Goal: Task Accomplishment & Management: Use online tool/utility

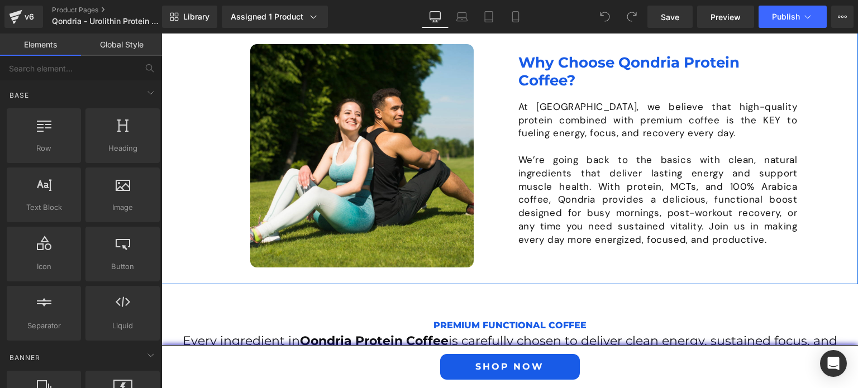
scroll to position [1074, 0]
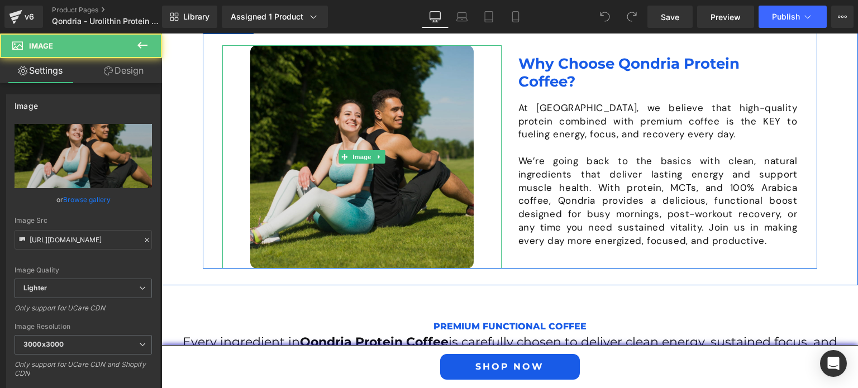
click at [381, 174] on img at bounding box center [361, 156] width 223 height 223
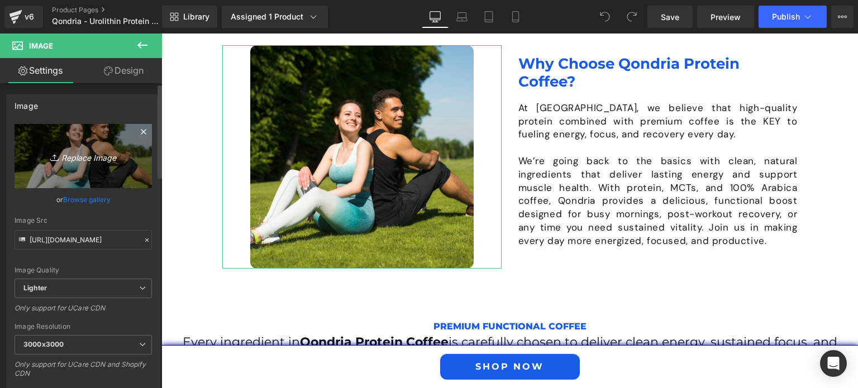
click at [83, 159] on icon "Replace Image" at bounding box center [83, 156] width 89 height 14
type input "C:\fakepath\Why-Choose-Qondria-Protein-Coffee.jpg"
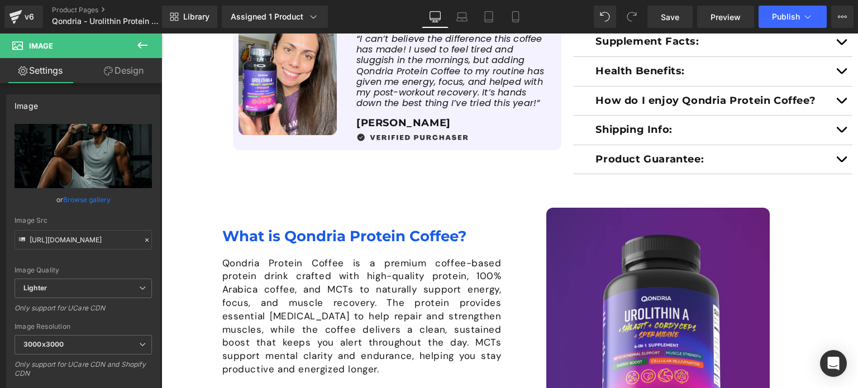
scroll to position [608, 0]
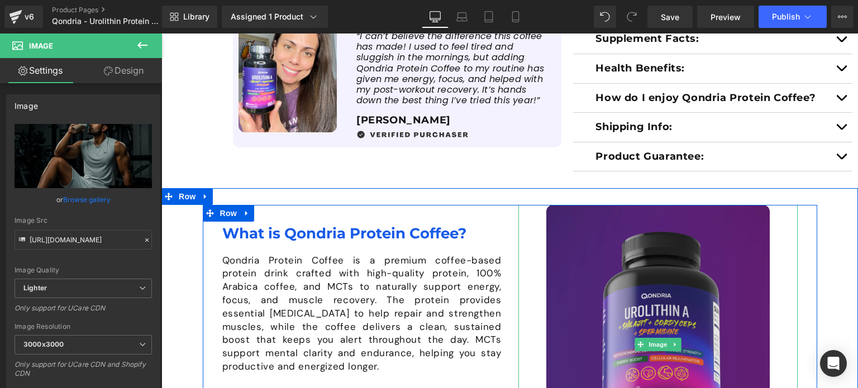
click at [573, 250] on img at bounding box center [657, 344] width 223 height 279
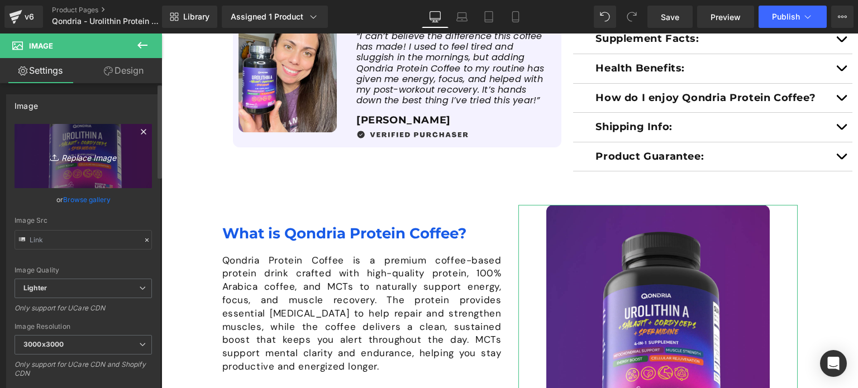
click at [36, 140] on link "Replace Image" at bounding box center [83, 156] width 137 height 64
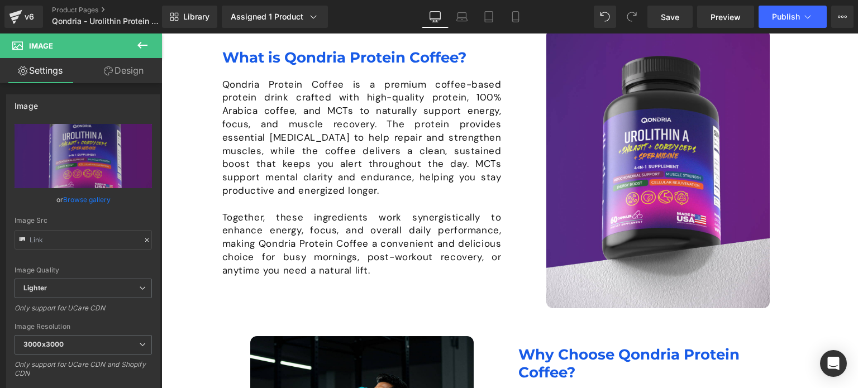
scroll to position [783, 0]
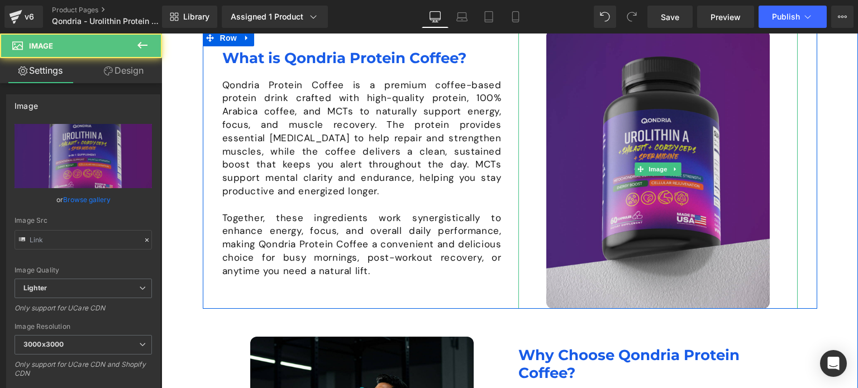
click at [581, 154] on img at bounding box center [657, 169] width 223 height 279
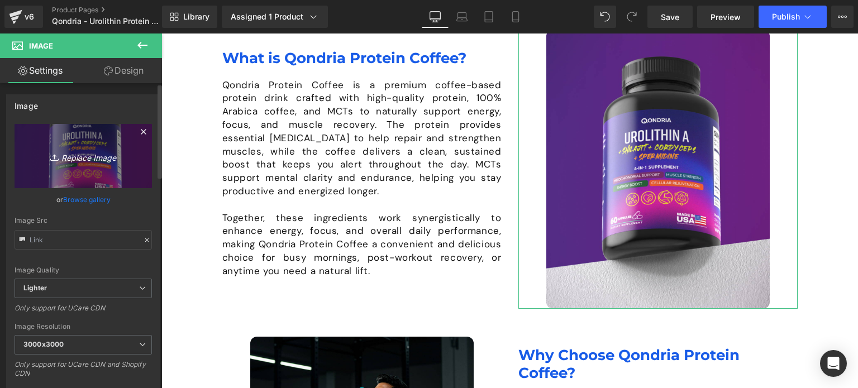
click at [103, 150] on icon "Replace Image" at bounding box center [83, 156] width 89 height 14
type input "C:\fakepath\Why-Qondria-Protien-Coffee.jpg"
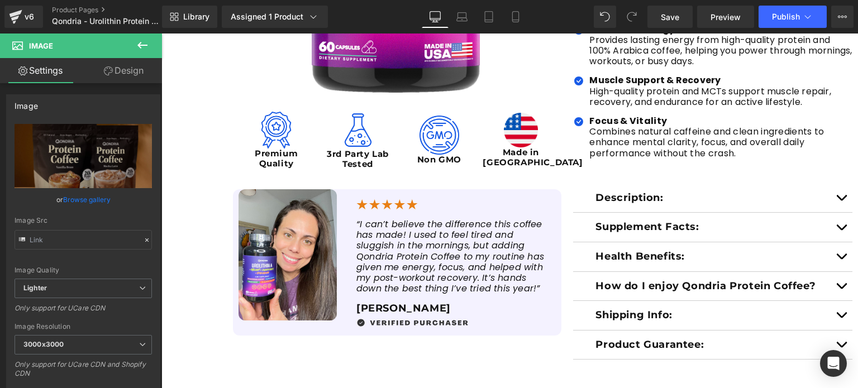
scroll to position [429, 0]
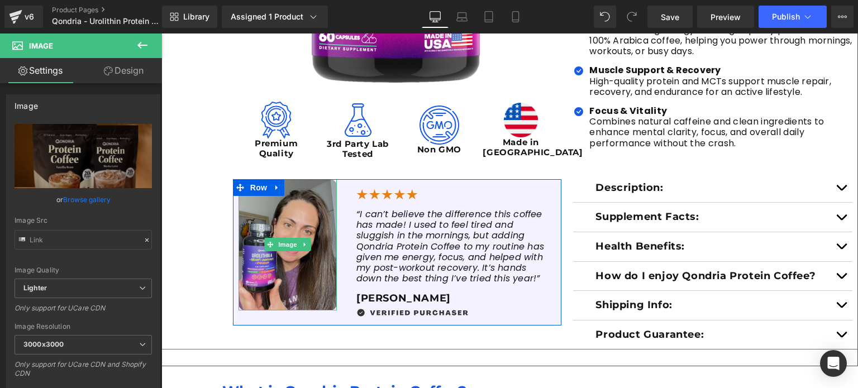
click at [297, 227] on img at bounding box center [287, 244] width 98 height 131
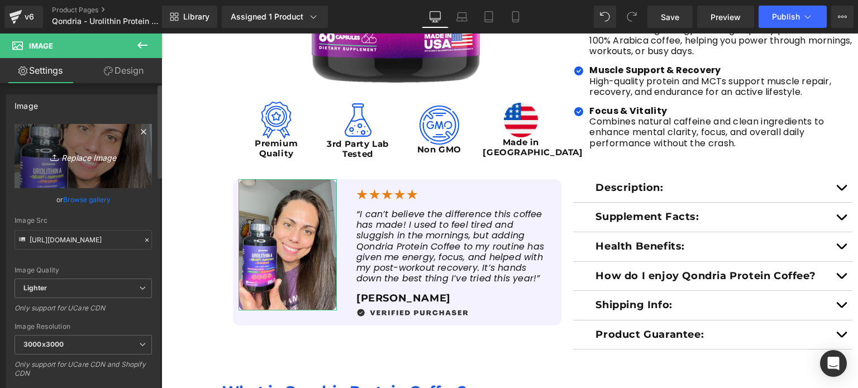
click at [98, 158] on icon "Replace Image" at bounding box center [83, 156] width 89 height 14
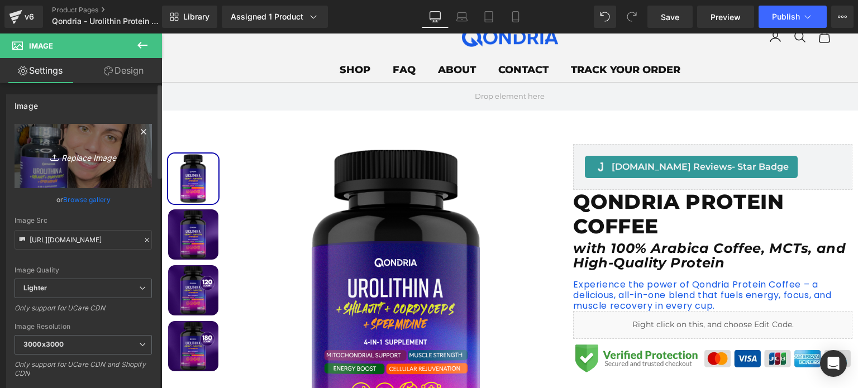
scroll to position [45, 0]
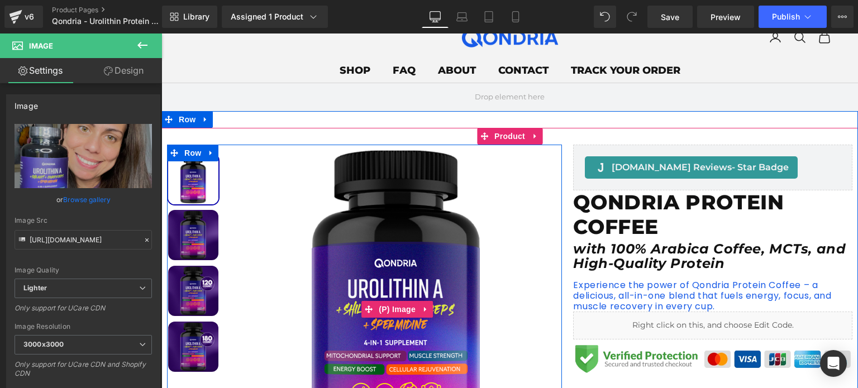
click at [410, 204] on img at bounding box center [397, 309] width 329 height 329
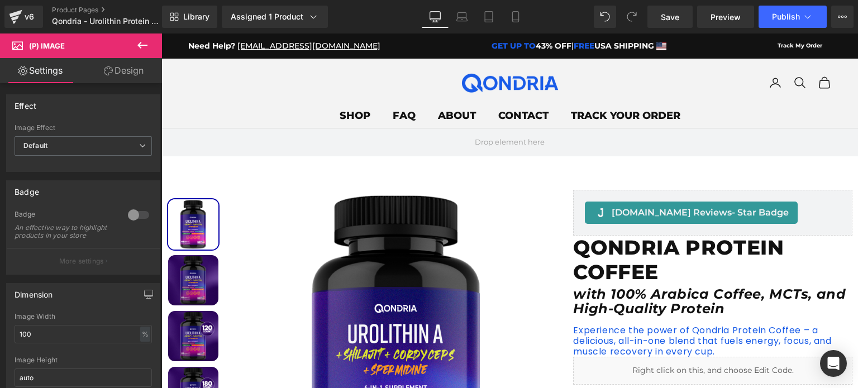
scroll to position [179, 0]
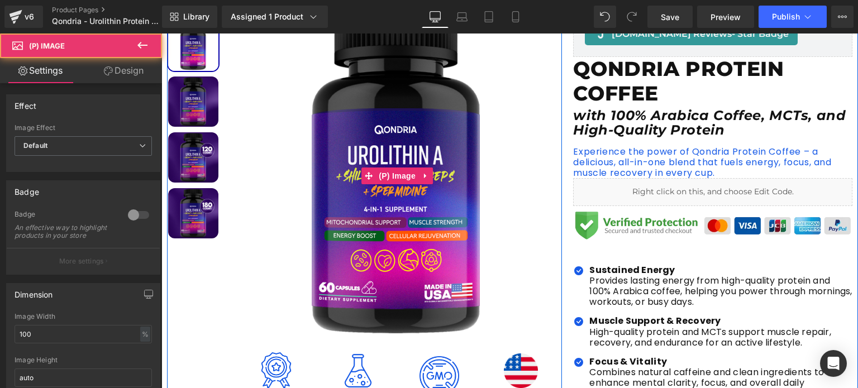
click at [352, 132] on img at bounding box center [397, 175] width 329 height 329
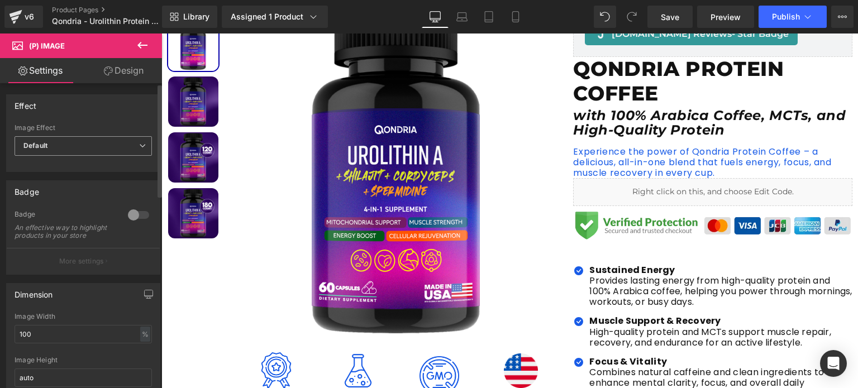
click at [139, 147] on icon at bounding box center [142, 145] width 7 height 7
click at [83, 238] on div "An effective way to highlight products in your store" at bounding box center [65, 232] width 101 height 16
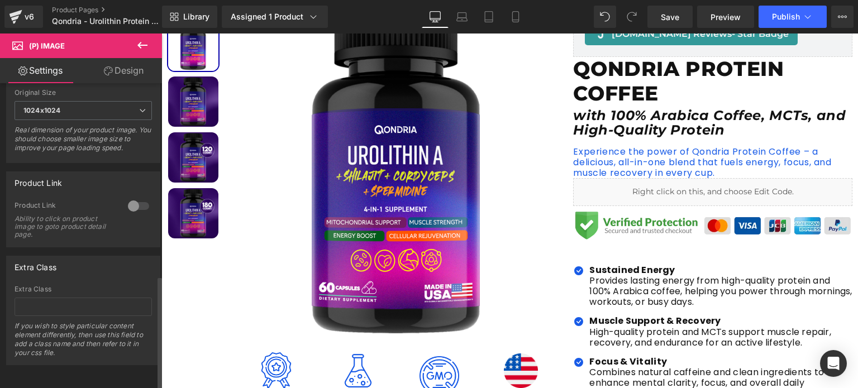
scroll to position [518, 0]
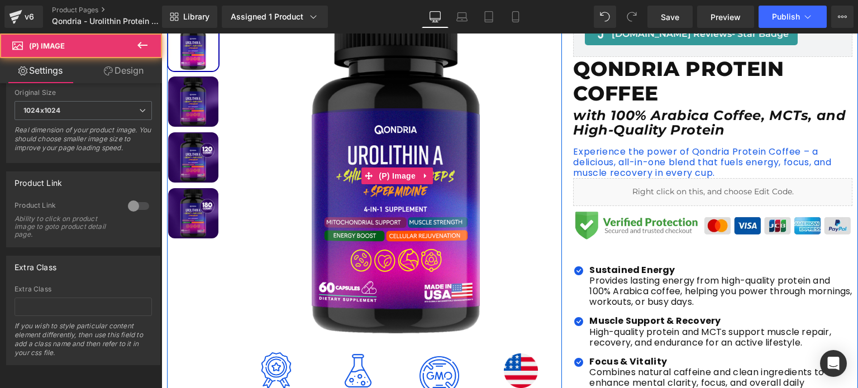
click at [425, 190] on img at bounding box center [397, 175] width 329 height 329
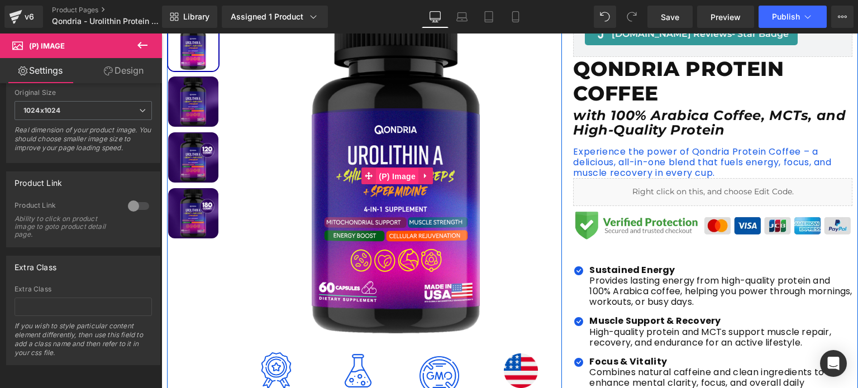
click at [397, 168] on span "(P) Image" at bounding box center [397, 176] width 42 height 17
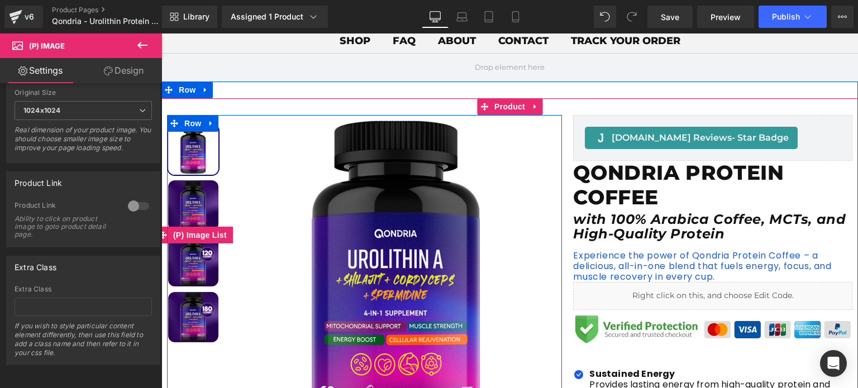
scroll to position [80, 0]
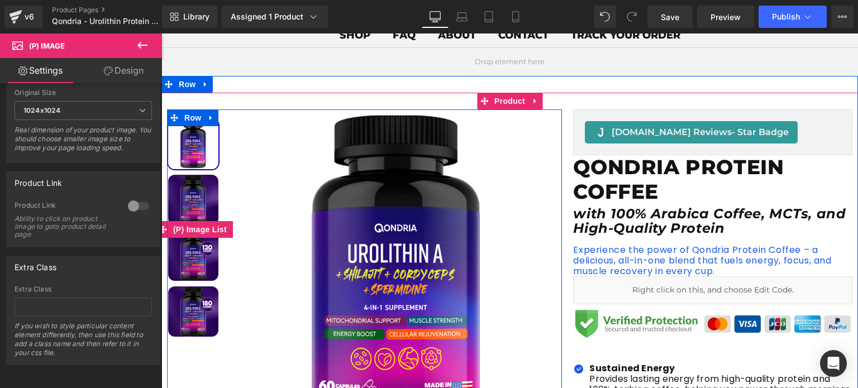
click at [190, 153] on img at bounding box center [193, 144] width 50 height 50
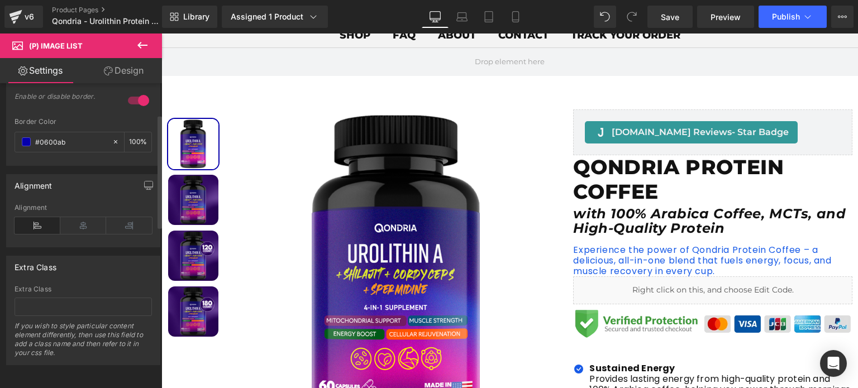
scroll to position [0, 0]
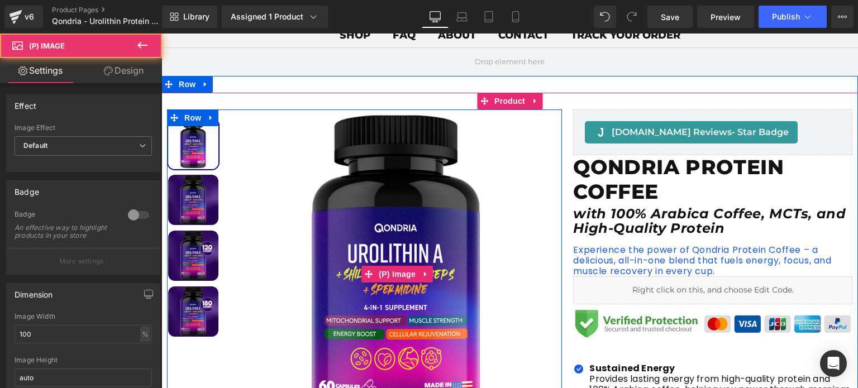
click at [382, 254] on img at bounding box center [397, 273] width 329 height 329
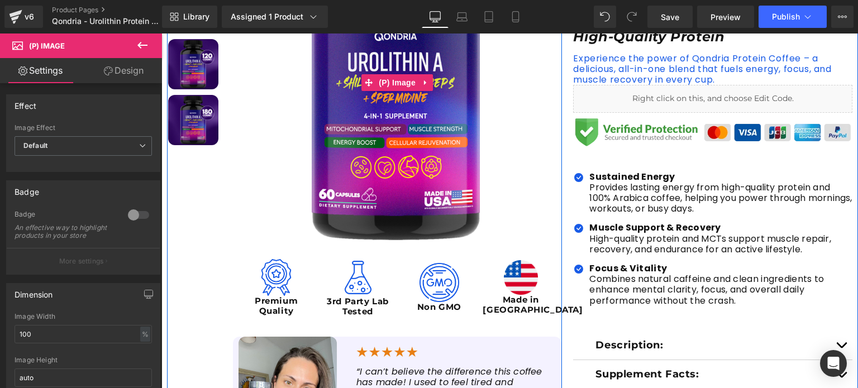
scroll to position [273, 0]
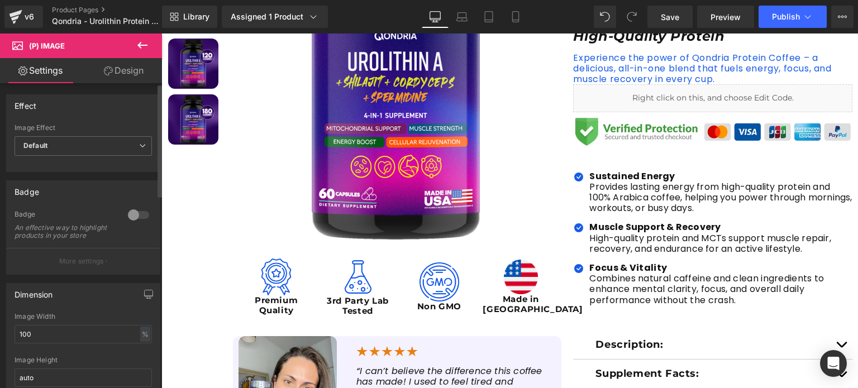
click at [117, 86] on div "Effect Default Zoom Hover Image Effect Default Default Zoom Hover last Image Ho…" at bounding box center [83, 129] width 167 height 86
click at [127, 66] on link "Design" at bounding box center [123, 70] width 81 height 25
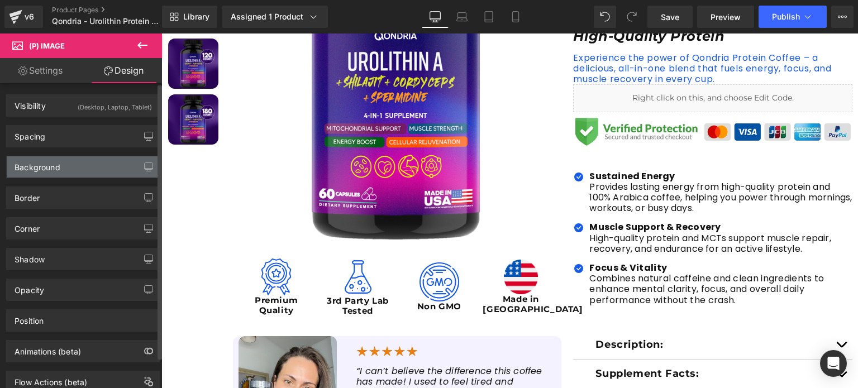
click at [63, 160] on div "Background" at bounding box center [83, 166] width 153 height 21
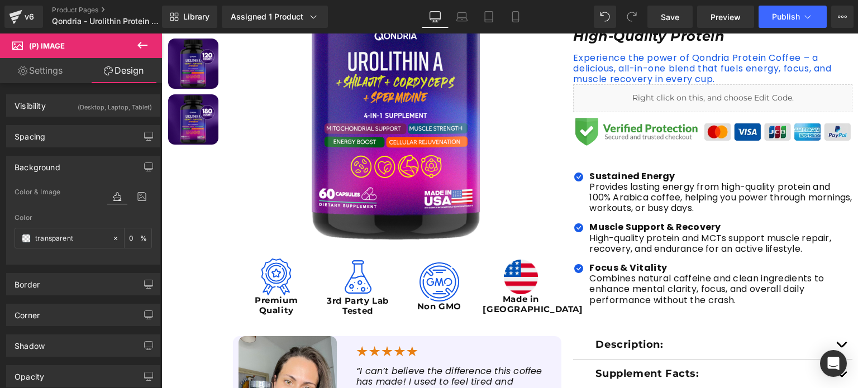
click at [45, 77] on link "Settings" at bounding box center [40, 70] width 81 height 25
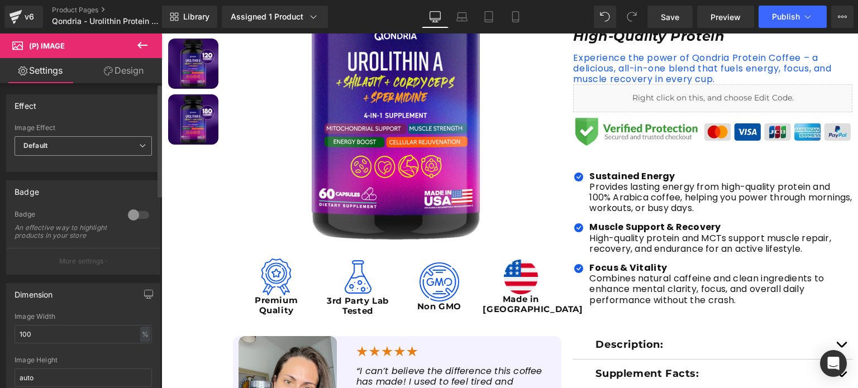
click at [59, 145] on span "Default" at bounding box center [83, 146] width 137 height 20
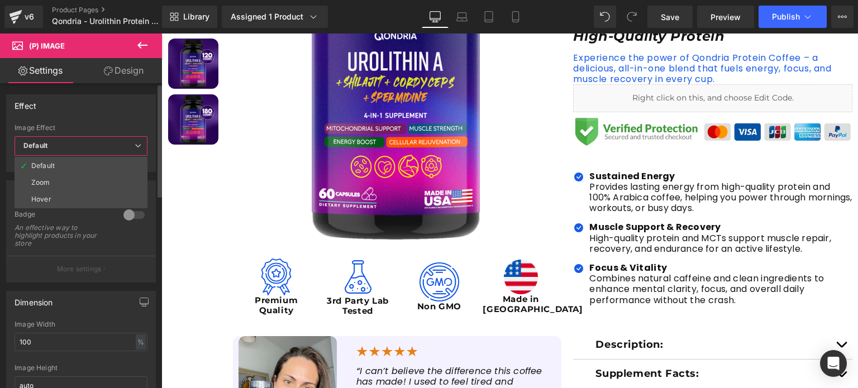
click at [59, 145] on span "Default" at bounding box center [81, 146] width 133 height 20
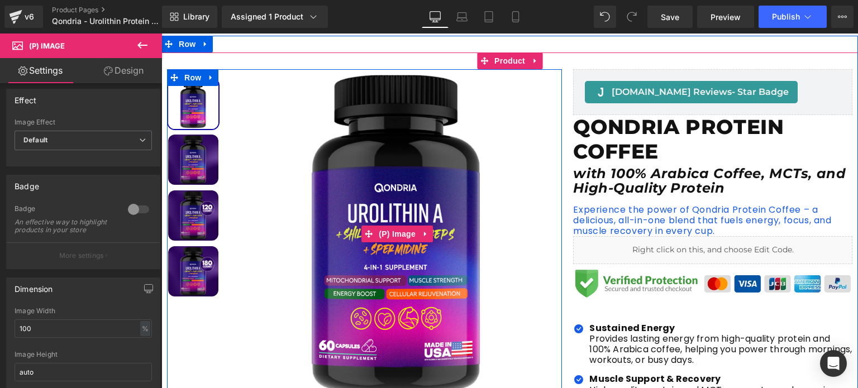
scroll to position [121, 0]
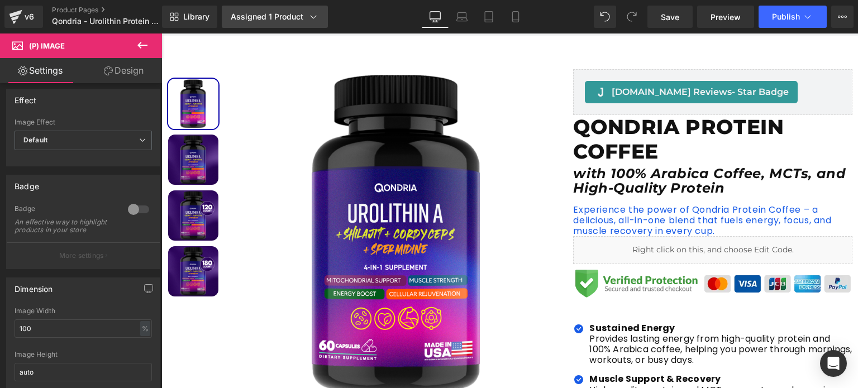
click at [311, 14] on icon at bounding box center [313, 16] width 11 height 11
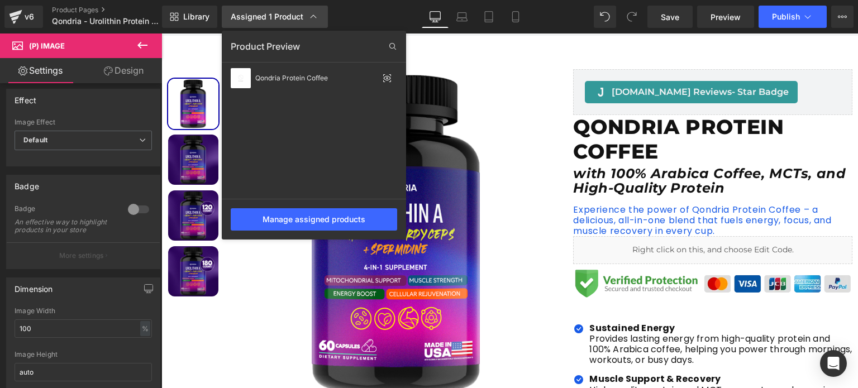
click at [311, 14] on icon at bounding box center [313, 16] width 11 height 11
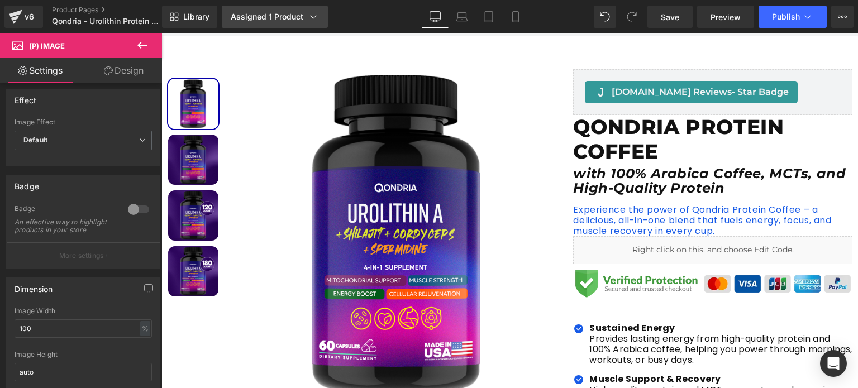
click at [319, 13] on link "Assigned 1 Product" at bounding box center [275, 17] width 106 height 22
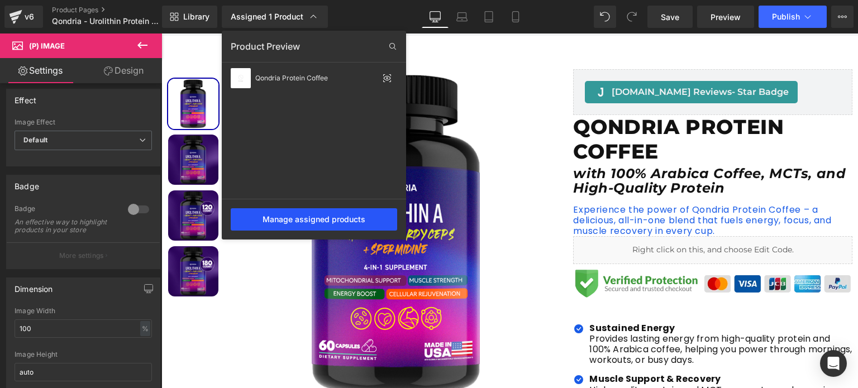
click at [297, 214] on div "Manage assigned products" at bounding box center [314, 219] width 166 height 22
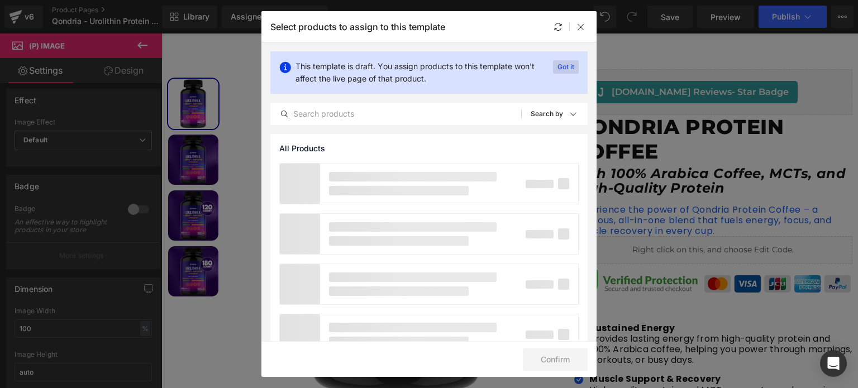
click at [553, 66] on p "Got it" at bounding box center [566, 66] width 26 height 13
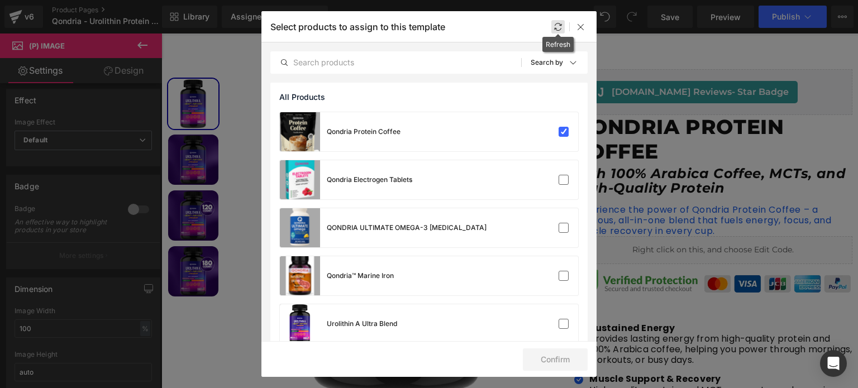
click at [561, 23] on icon at bounding box center [557, 26] width 9 height 9
click at [561, 23] on div at bounding box center [557, 26] width 13 height 13
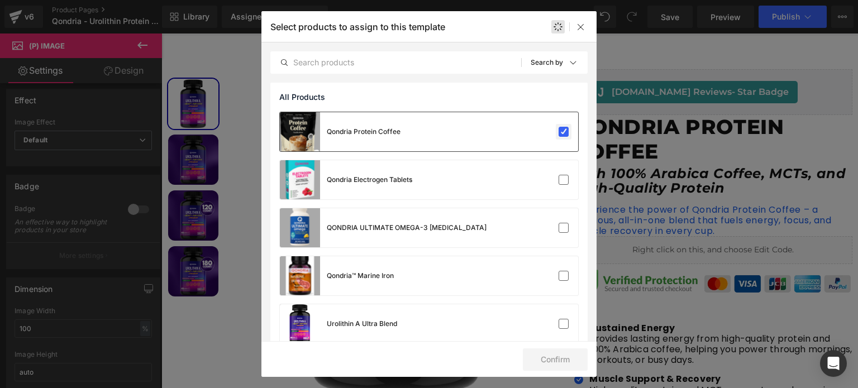
click at [558, 133] on label at bounding box center [563, 132] width 10 height 10
click at [563, 132] on input "checkbox" at bounding box center [563, 132] width 0 height 0
click at [558, 133] on label at bounding box center [563, 132] width 10 height 10
click at [563, 132] on input "checkbox" at bounding box center [563, 132] width 0 height 0
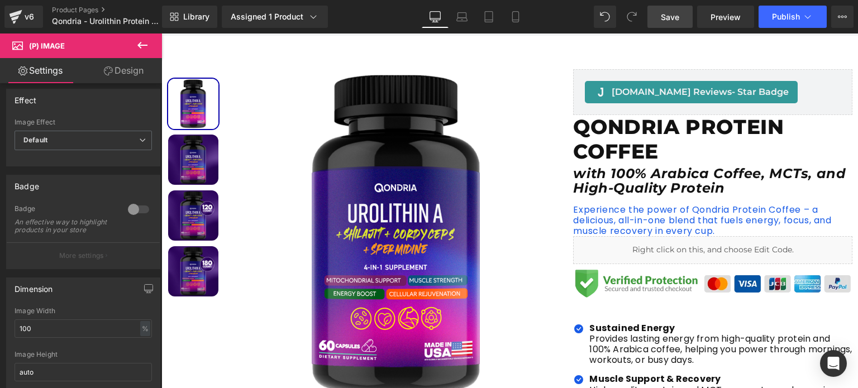
click at [688, 7] on link "Save" at bounding box center [669, 17] width 45 height 22
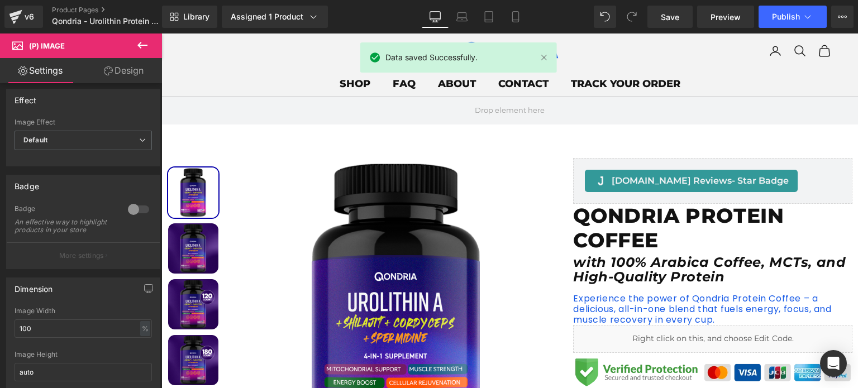
scroll to position [0, 0]
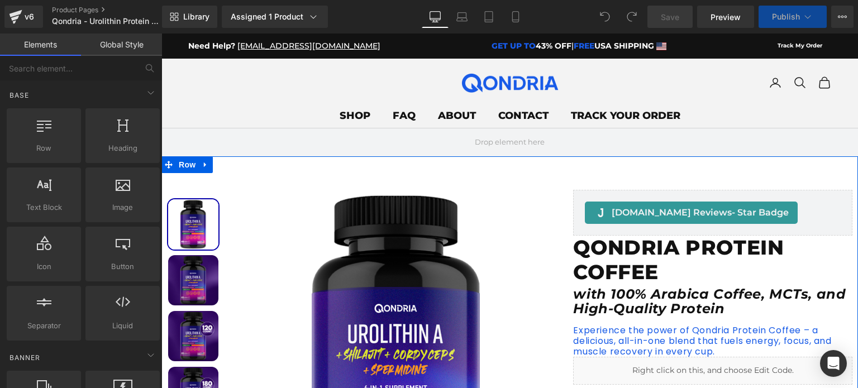
scroll to position [129, 0]
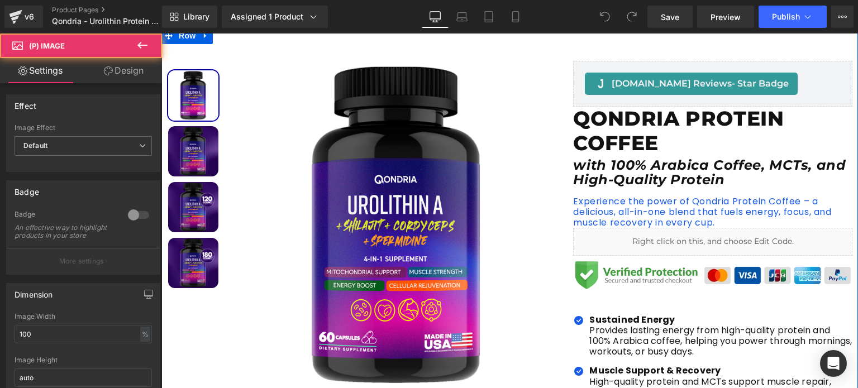
click at [409, 158] on img at bounding box center [397, 225] width 329 height 329
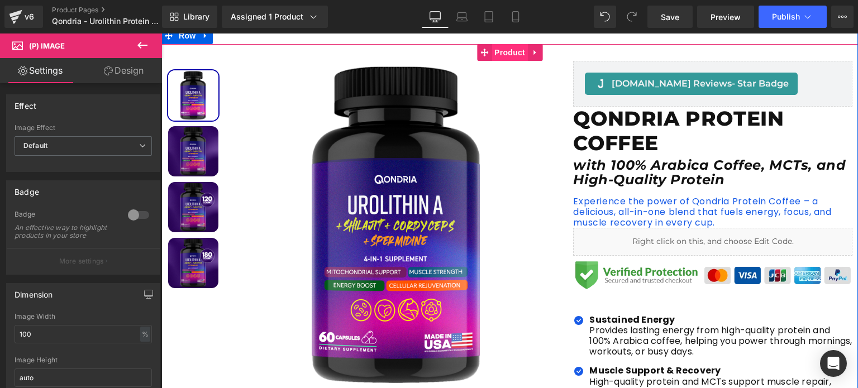
click at [493, 56] on span "Product" at bounding box center [509, 52] width 36 height 17
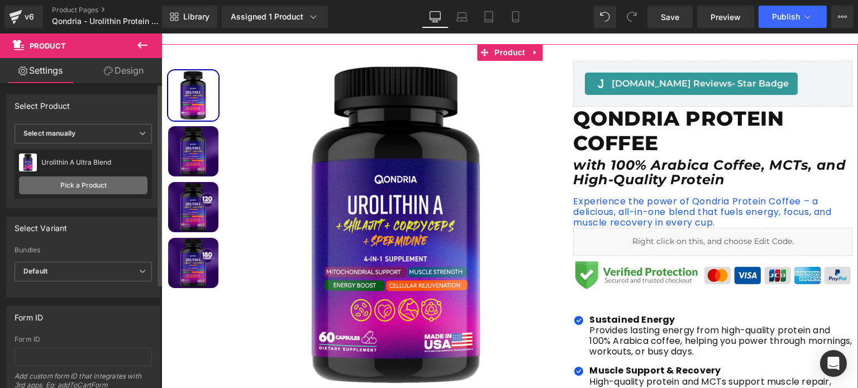
click at [117, 179] on link "Pick a Product" at bounding box center [83, 185] width 128 height 18
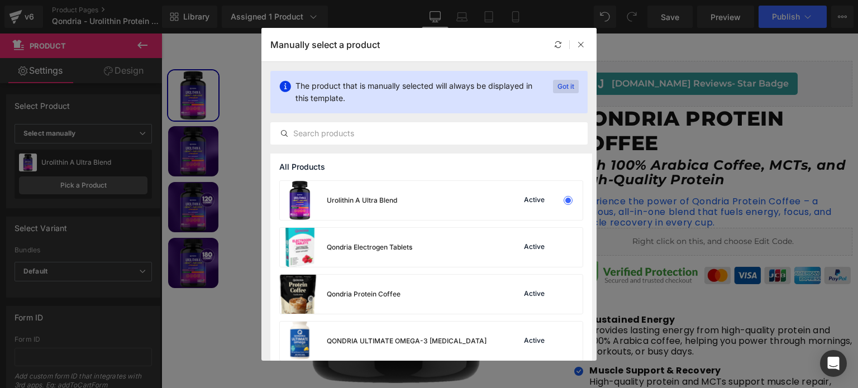
click at [563, 86] on p "Got it" at bounding box center [566, 86] width 26 height 13
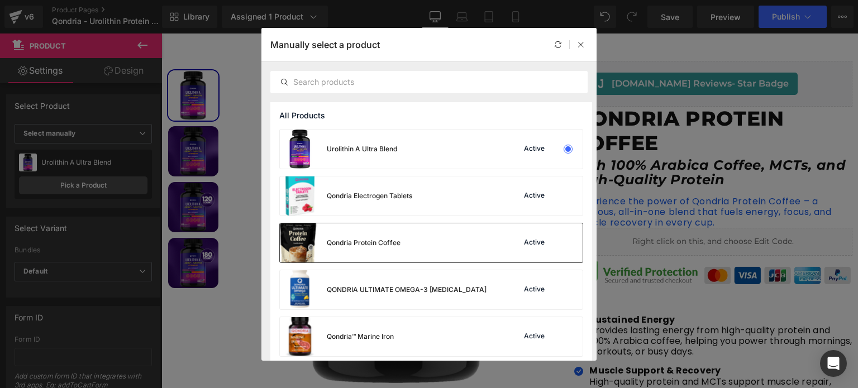
scroll to position [26, 0]
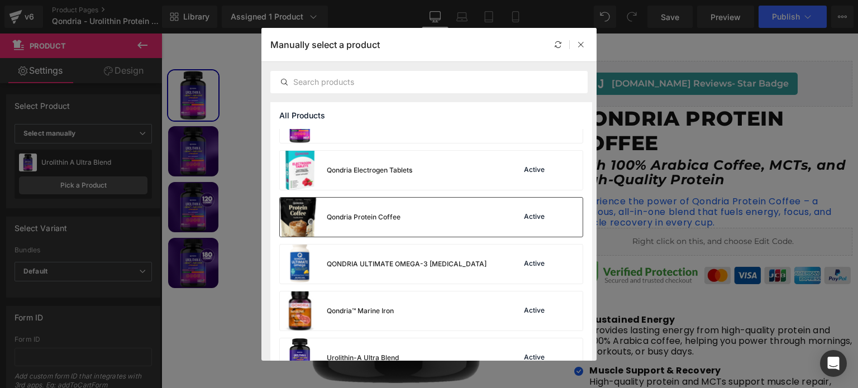
click at [449, 206] on div "Qondria Protein Coffee Active" at bounding box center [431, 217] width 303 height 39
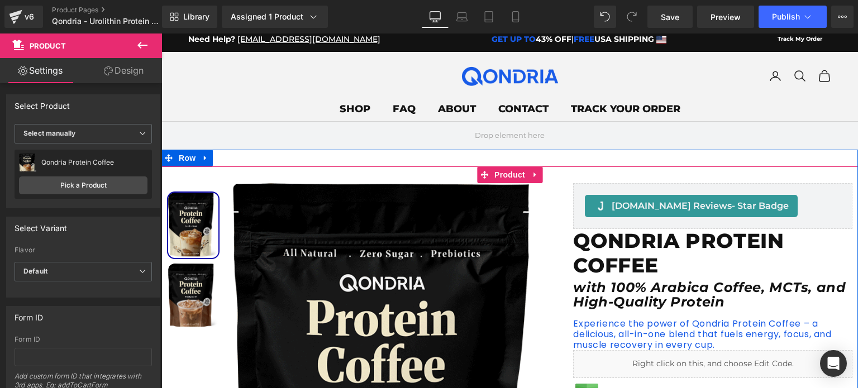
scroll to position [0, 0]
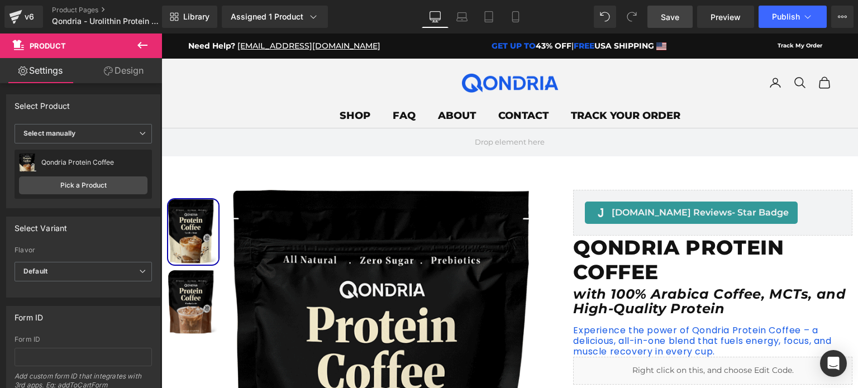
drag, startPoint x: 684, startPoint y: 12, endPoint x: 216, endPoint y: 127, distance: 481.9
click at [684, 12] on link "Save" at bounding box center [669, 17] width 45 height 22
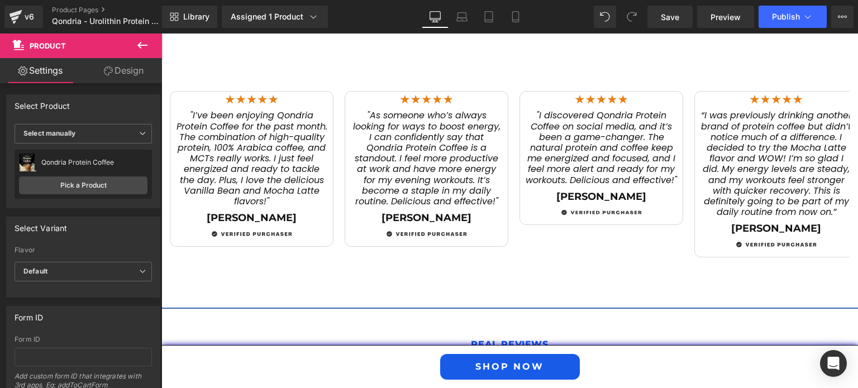
scroll to position [1691, 0]
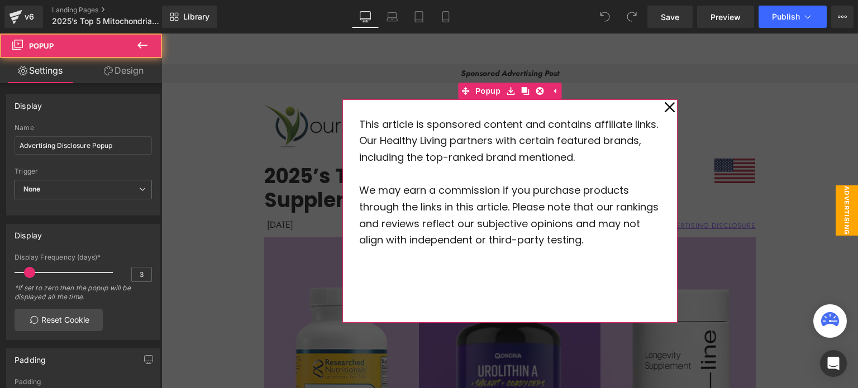
click at [664, 107] on icon at bounding box center [669, 107] width 11 height 56
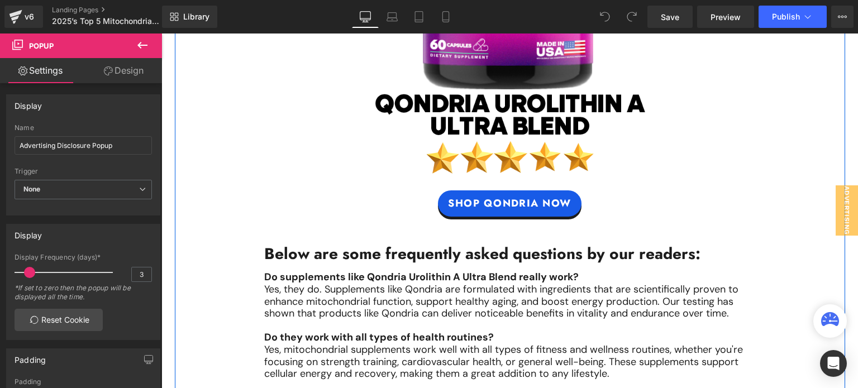
scroll to position [8412, 0]
